Goal: Answer question/provide support: Share knowledge or assist other users

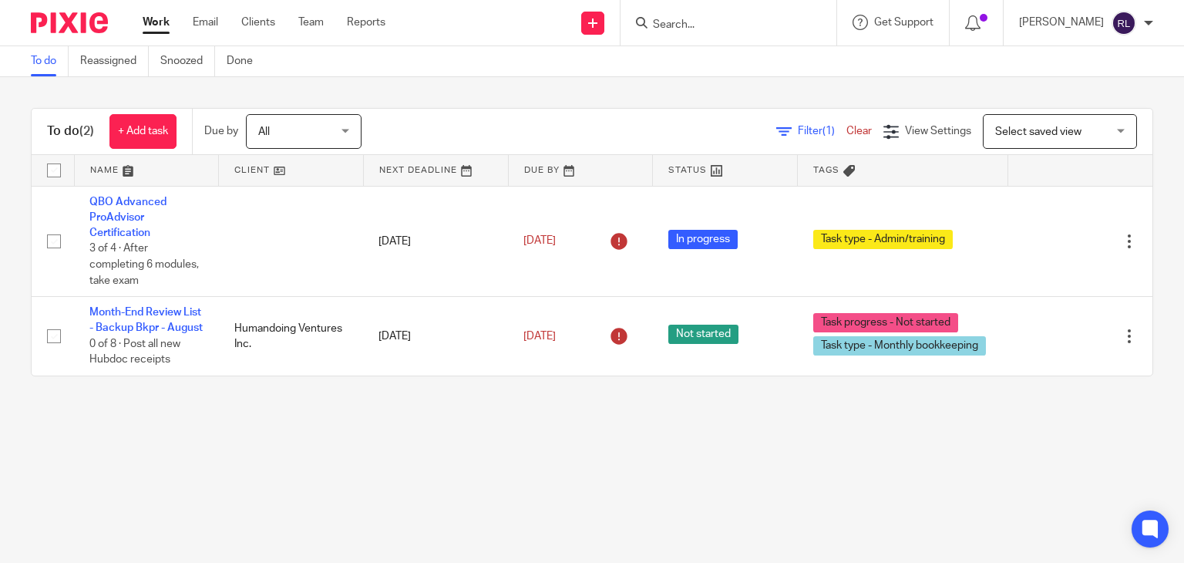
click at [777, 19] on input "Search" at bounding box center [720, 26] width 139 height 14
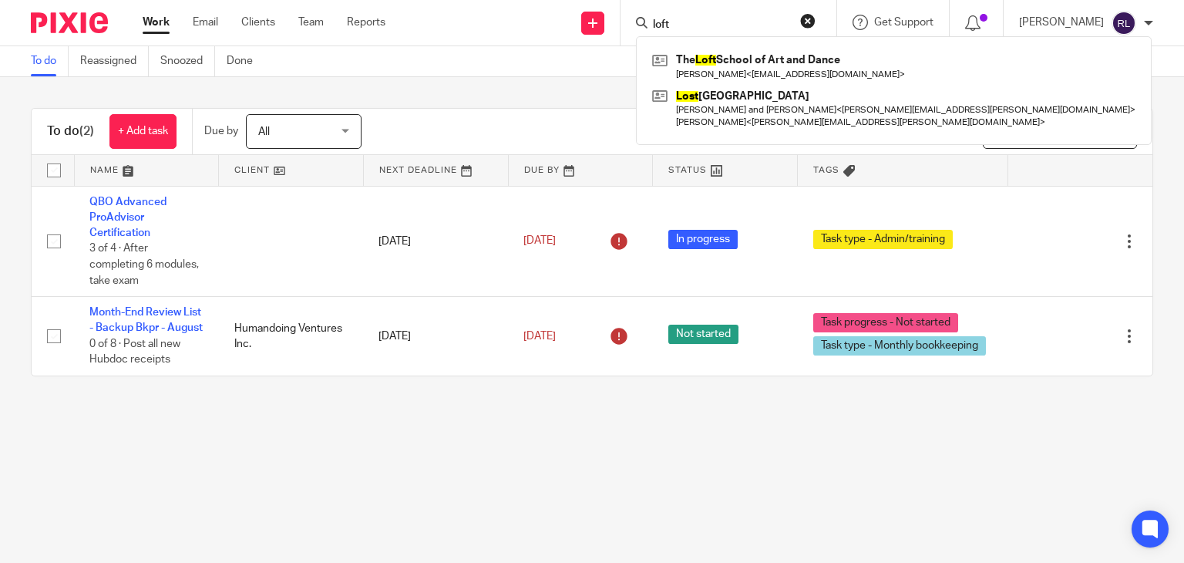
type input "loft"
click button "submit" at bounding box center [0, 0] width 0 height 0
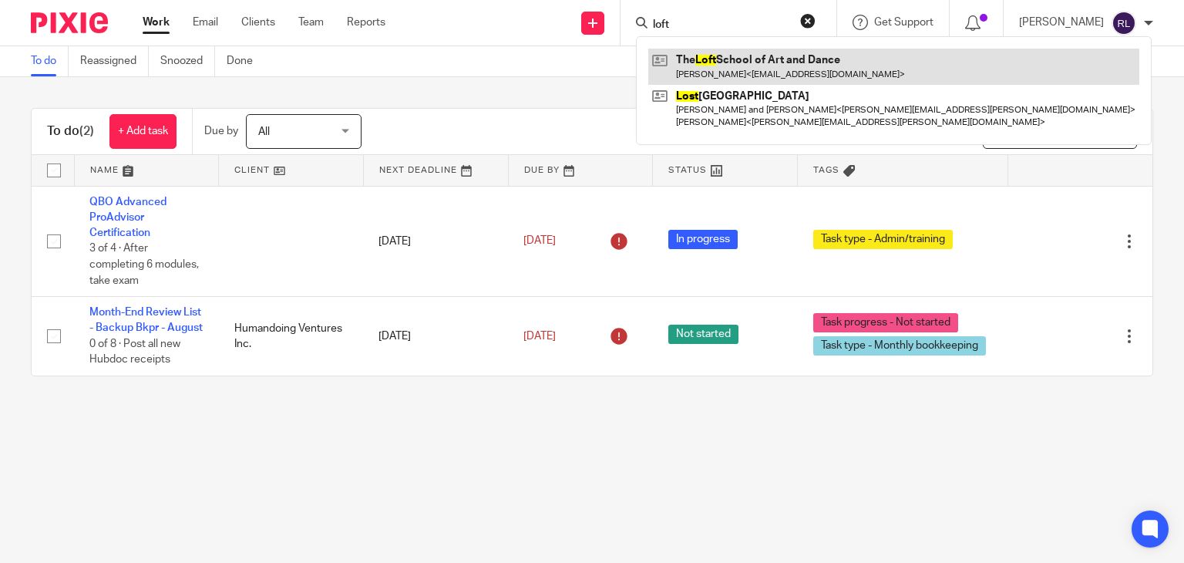
click at [780, 60] on link at bounding box center [893, 66] width 491 height 35
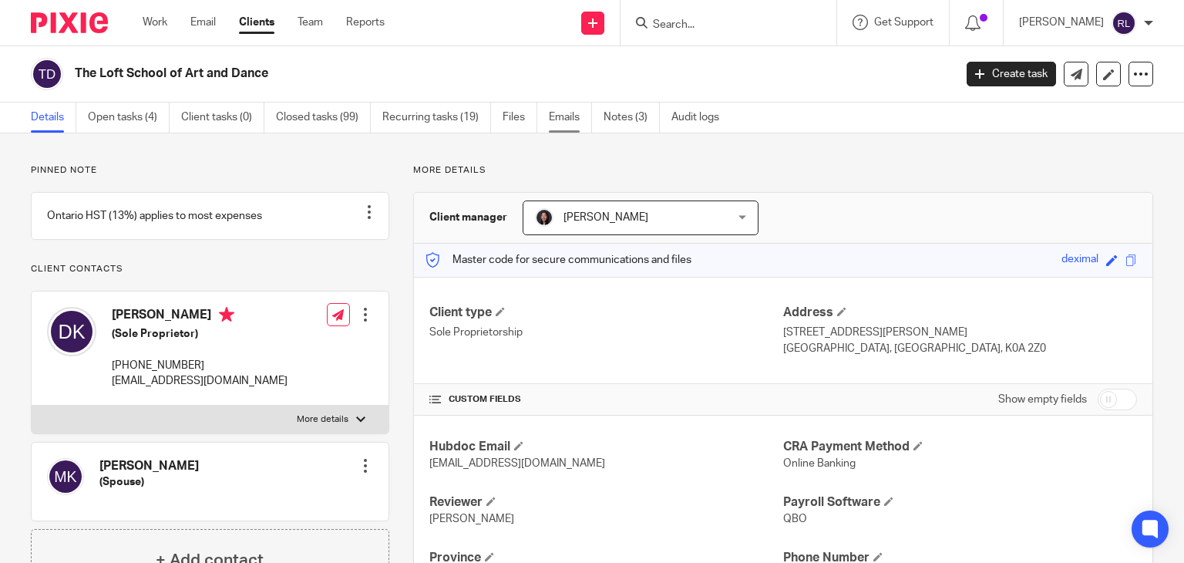
click at [571, 124] on link "Emails" at bounding box center [570, 118] width 43 height 30
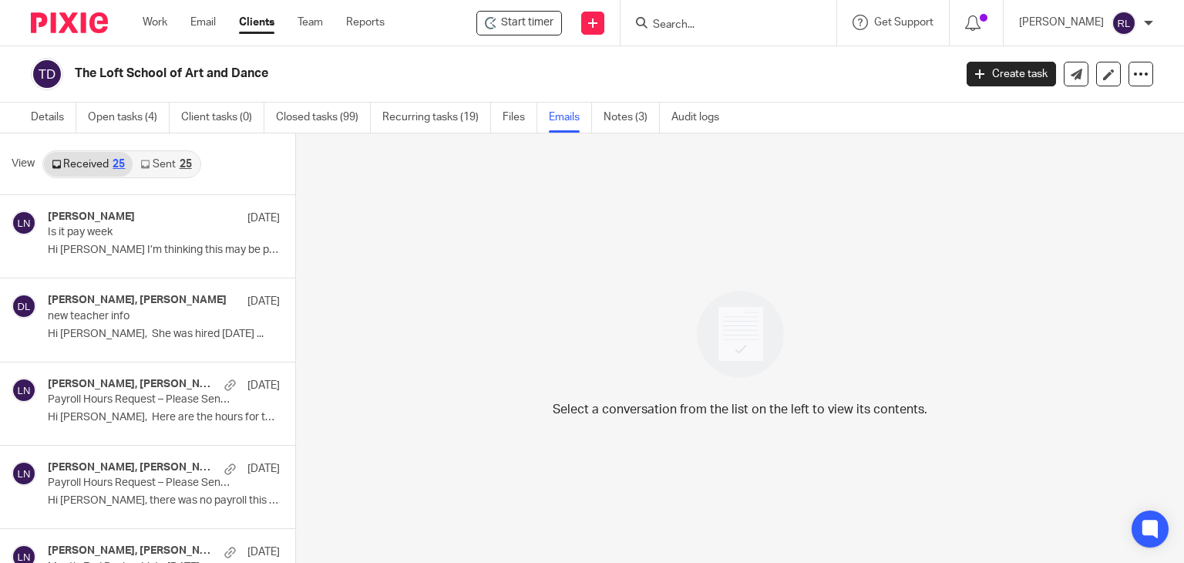
click at [174, 170] on link "Sent 25" at bounding box center [166, 164] width 66 height 25
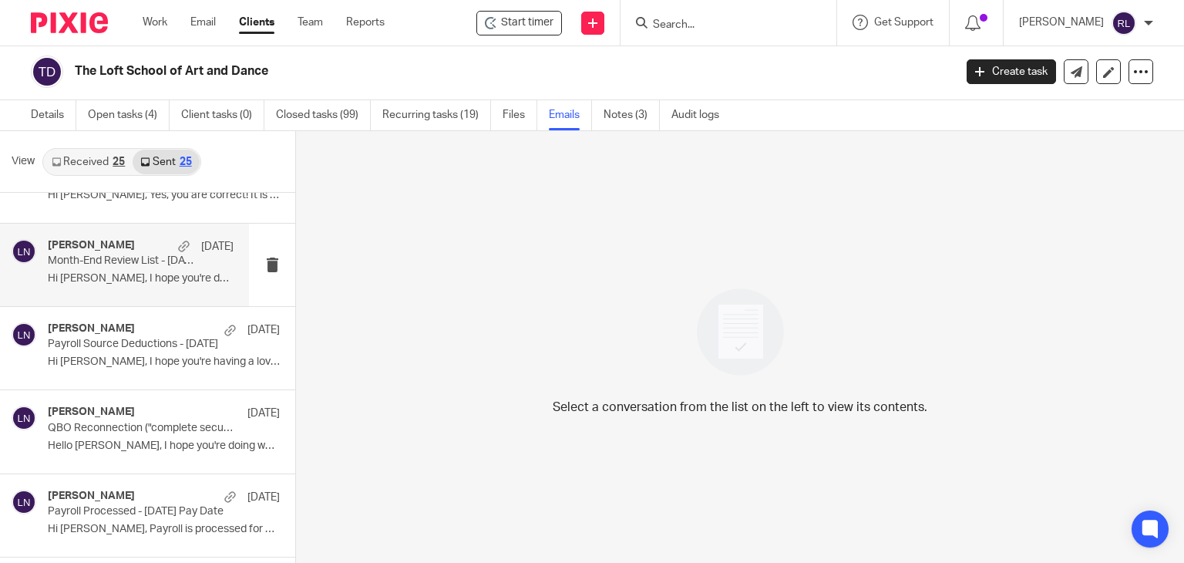
scroll to position [154, 0]
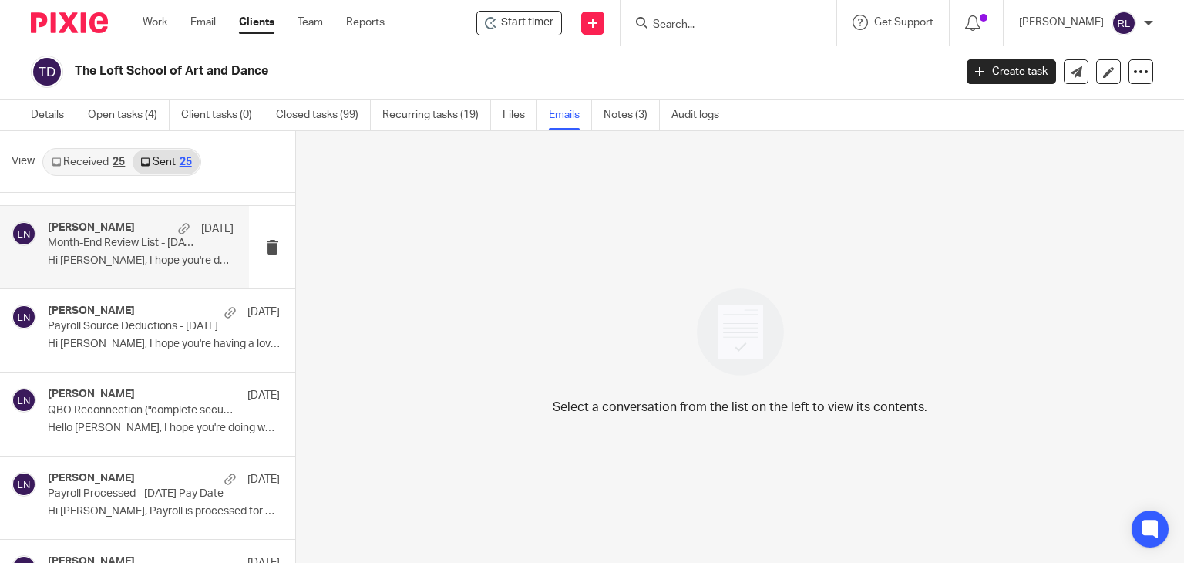
click at [93, 263] on p "Hi Deborah, I hope you're doing well! Thank..." at bounding box center [141, 260] width 186 height 13
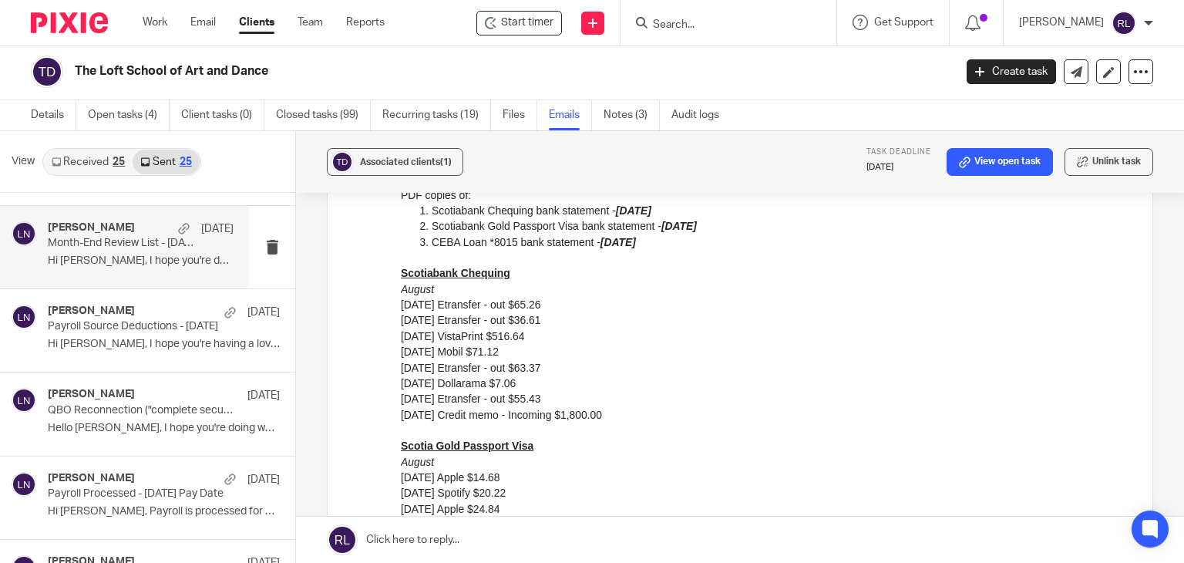
scroll to position [148, 0]
